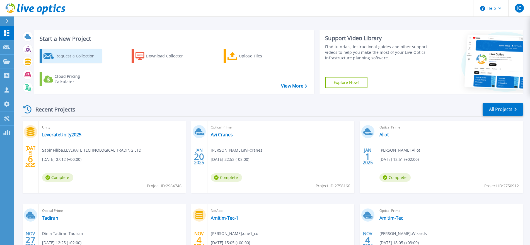
click at [58, 52] on div "Request a Collection" at bounding box center [78, 55] width 45 height 11
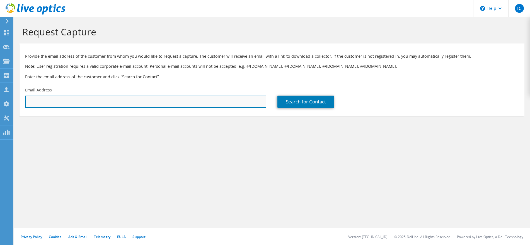
click at [113, 104] on input "text" at bounding box center [145, 102] width 241 height 12
click at [48, 102] on input "text" at bounding box center [145, 102] width 241 height 12
paste input "harelj@one1.co.il"
type input "harelj@one1.co.il"
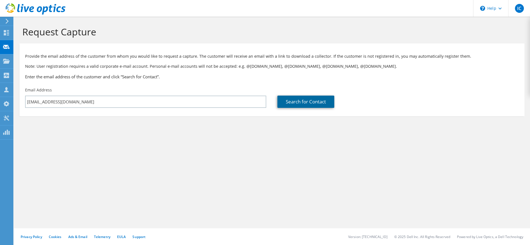
click at [295, 102] on link "Search for Contact" at bounding box center [306, 102] width 57 height 12
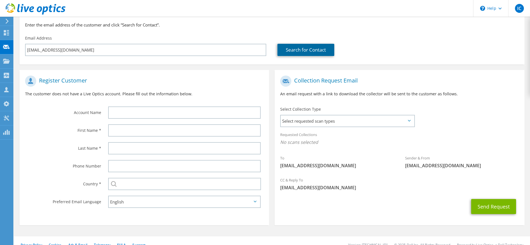
scroll to position [60, 0]
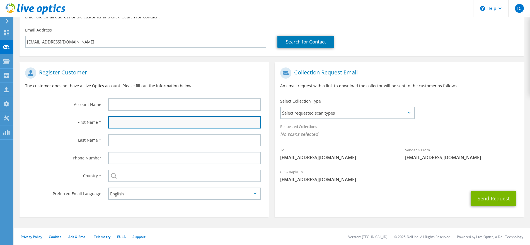
click at [165, 125] on input "text" at bounding box center [184, 122] width 153 height 12
paste input "Harel"
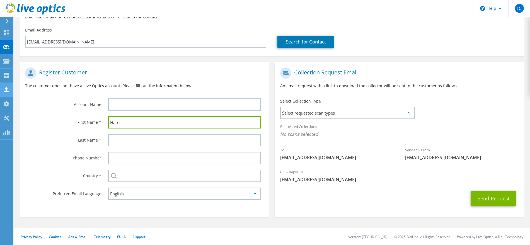
type input "Harel"
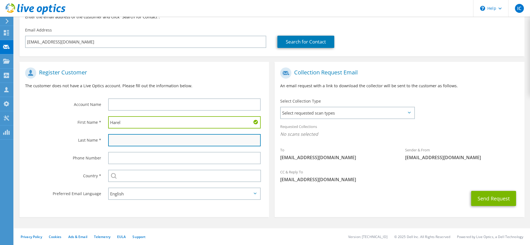
click at [133, 136] on input "text" at bounding box center [184, 140] width 153 height 12
paste input "Jacobovsky"
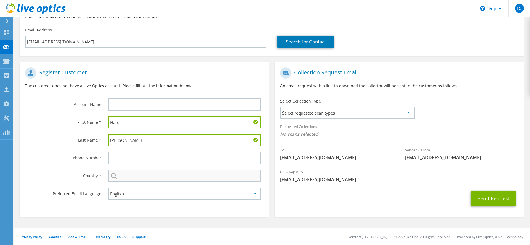
type input "Jacobovsky"
click at [126, 177] on input "text" at bounding box center [184, 176] width 153 height 12
type input "ן"
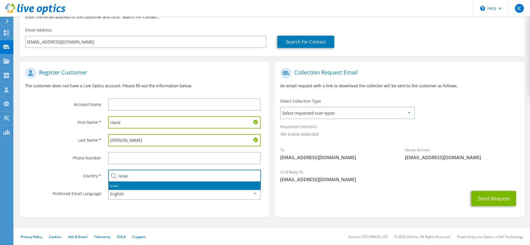
click at [131, 185] on li "Israel" at bounding box center [185, 186] width 152 height 8
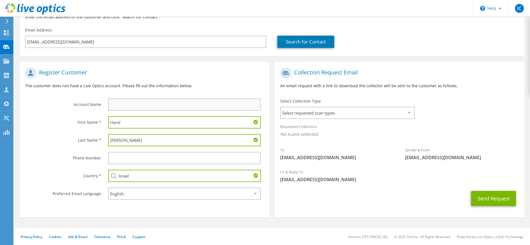
type input "Israel"
click at [170, 106] on input "text" at bounding box center [184, 104] width 153 height 12
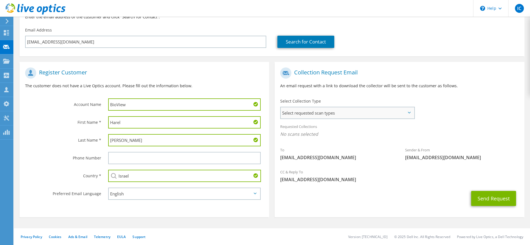
type input "BioView"
click at [331, 114] on span "Select requested scan types" at bounding box center [347, 112] width 133 height 11
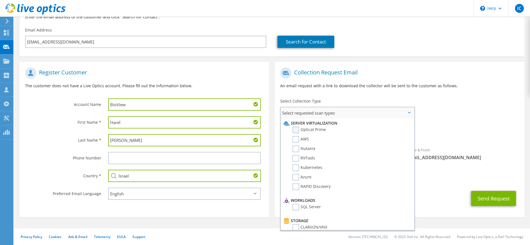
click at [295, 131] on label "Optical Prime" at bounding box center [309, 130] width 33 height 7
click at [0, 0] on input "Optical Prime" at bounding box center [0, 0] width 0 height 0
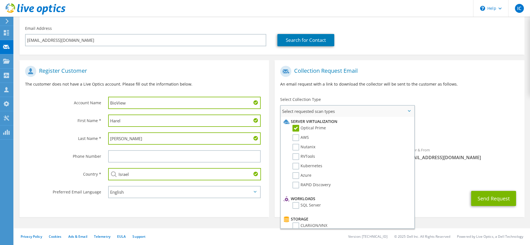
scroll to position [70, 0]
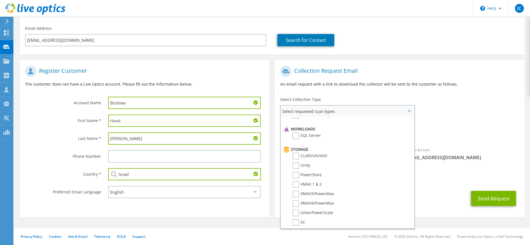
click at [408, 112] on span "Select requested scan types" at bounding box center [347, 111] width 133 height 11
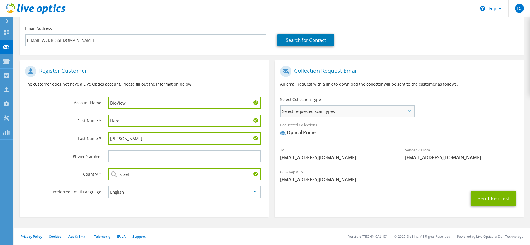
click at [408, 112] on span "Select requested scan types" at bounding box center [347, 111] width 133 height 11
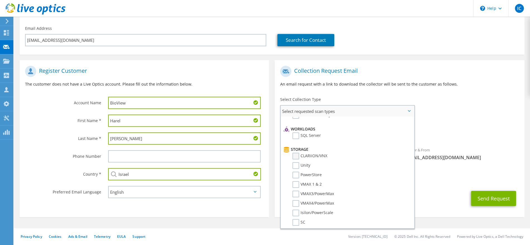
scroll to position [0, 0]
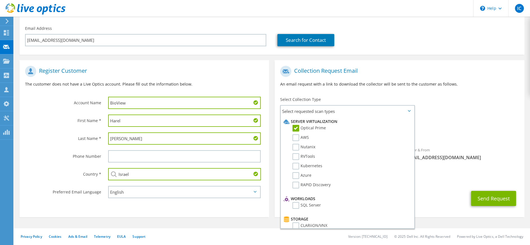
click at [452, 116] on div "To harelj@one1.co.il Sender & From liveoptics@liveoptics.com" at bounding box center [400, 114] width 250 height 103
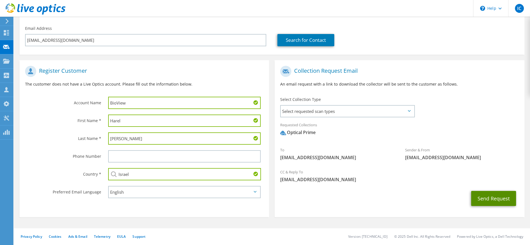
click at [489, 196] on button "Send Request" at bounding box center [493, 198] width 45 height 15
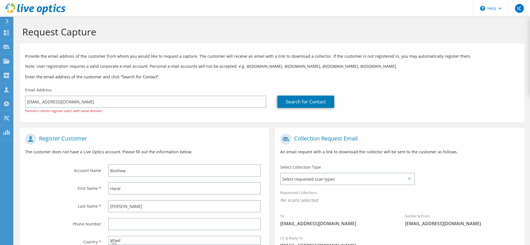
select select "99"
click at [27, 9] on use at bounding box center [36, 8] width 60 height 11
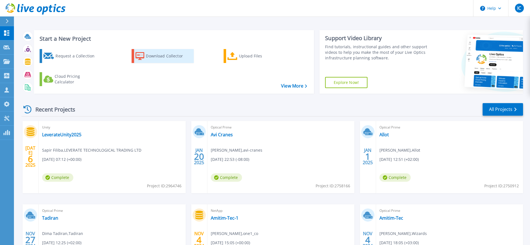
click at [173, 59] on div "Download Collector" at bounding box center [168, 55] width 45 height 11
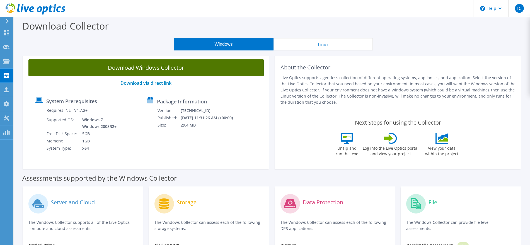
click at [179, 68] on link "Download Windows Collector" at bounding box center [145, 67] width 235 height 17
